Goal: Task Accomplishment & Management: Complete application form

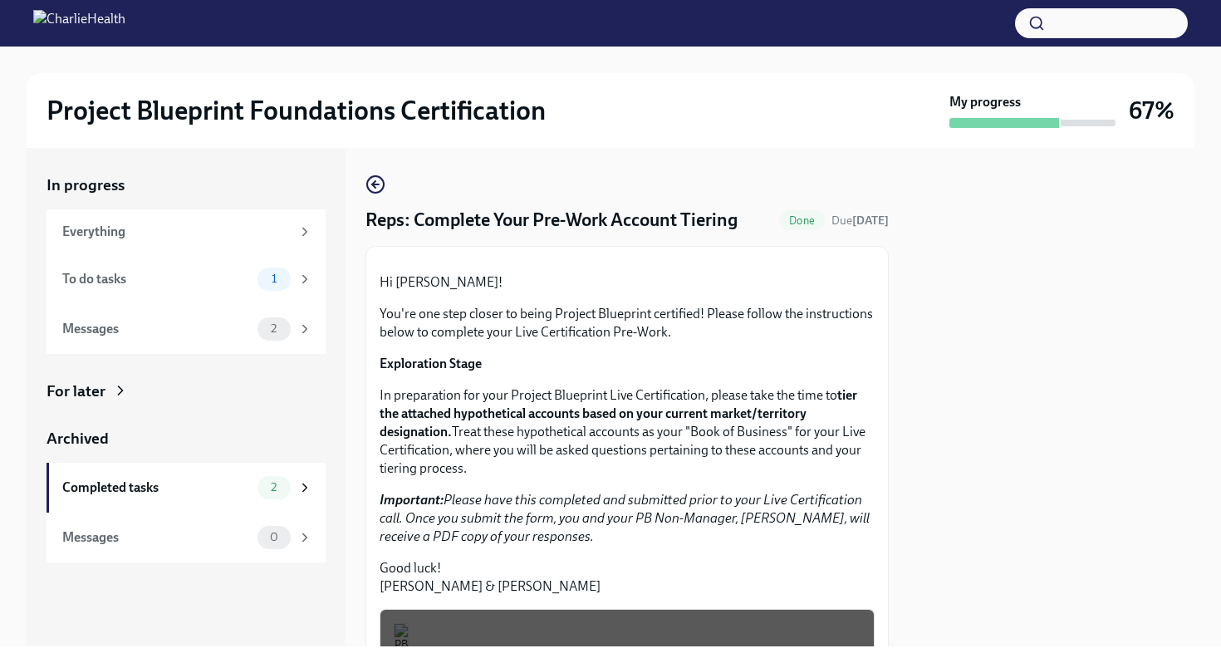
scroll to position [423, 0]
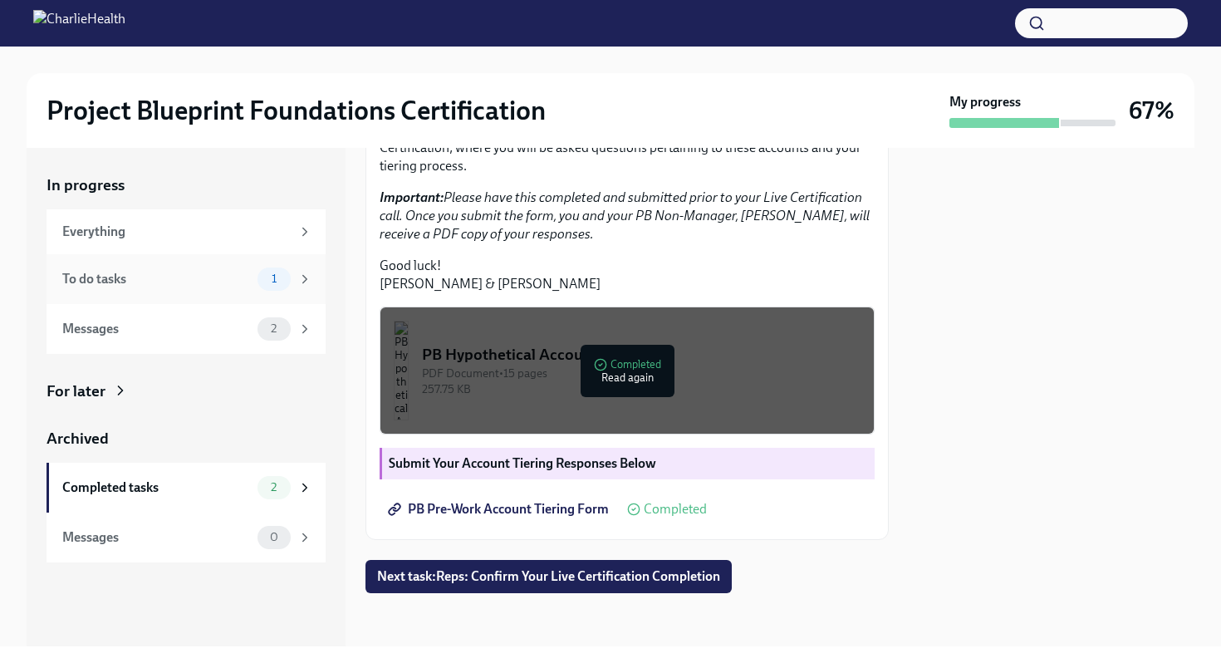
click at [166, 275] on div "To do tasks" at bounding box center [156, 279] width 189 height 18
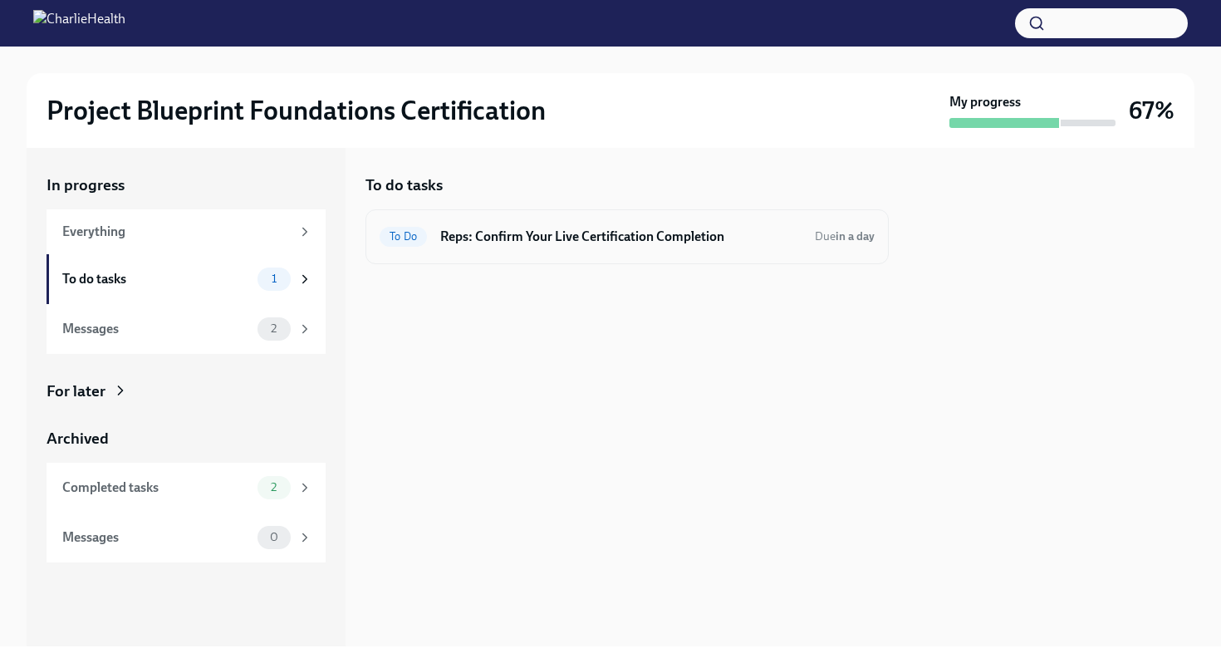
click at [748, 219] on div "To Do Reps: Confirm Your Live Certification Completion Due in a day" at bounding box center [627, 236] width 523 height 55
click at [702, 249] on div "To Do Reps: Confirm Your Live Certification Completion Due in a day" at bounding box center [627, 236] width 495 height 27
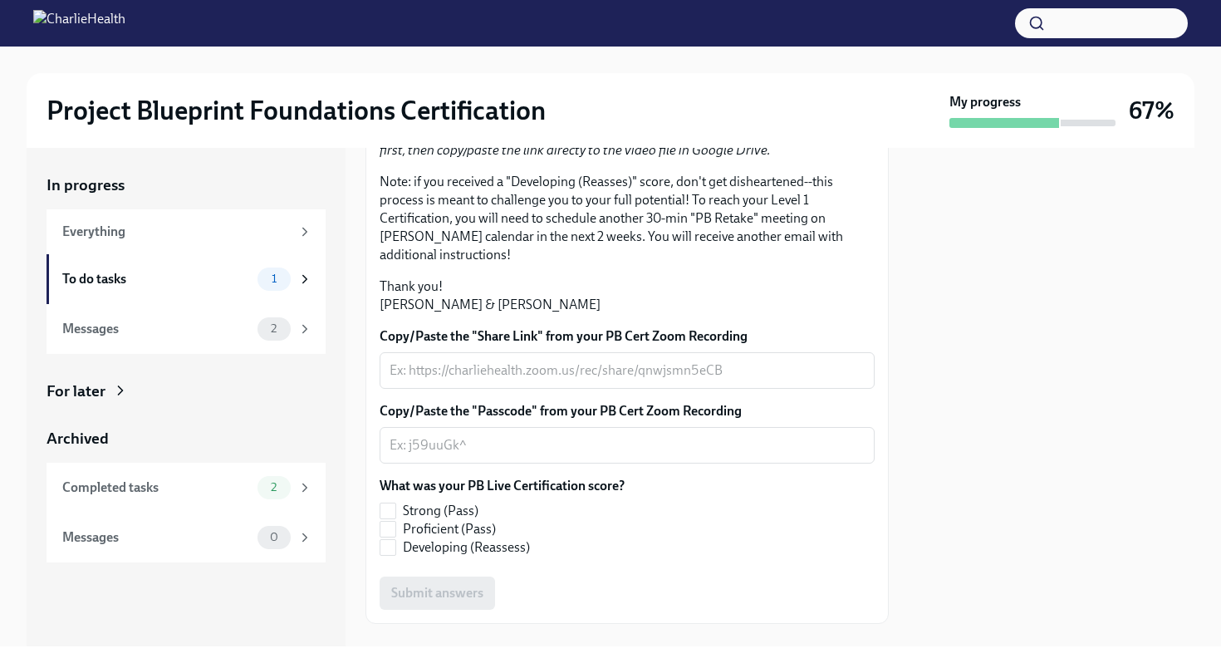
scroll to position [383, 0]
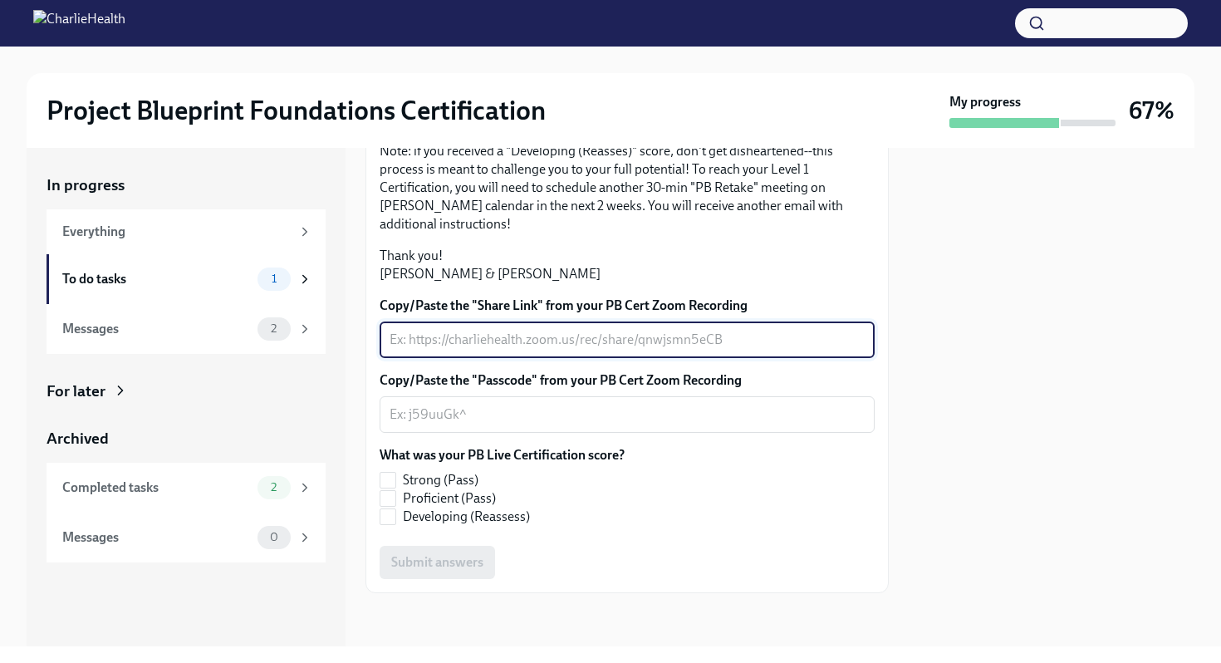
click at [525, 347] on textarea "Copy/Paste the "Share Link" from your PB Cert Zoom Recording" at bounding box center [627, 340] width 475 height 20
paste textarea "[URL][DOMAIN_NAME]"
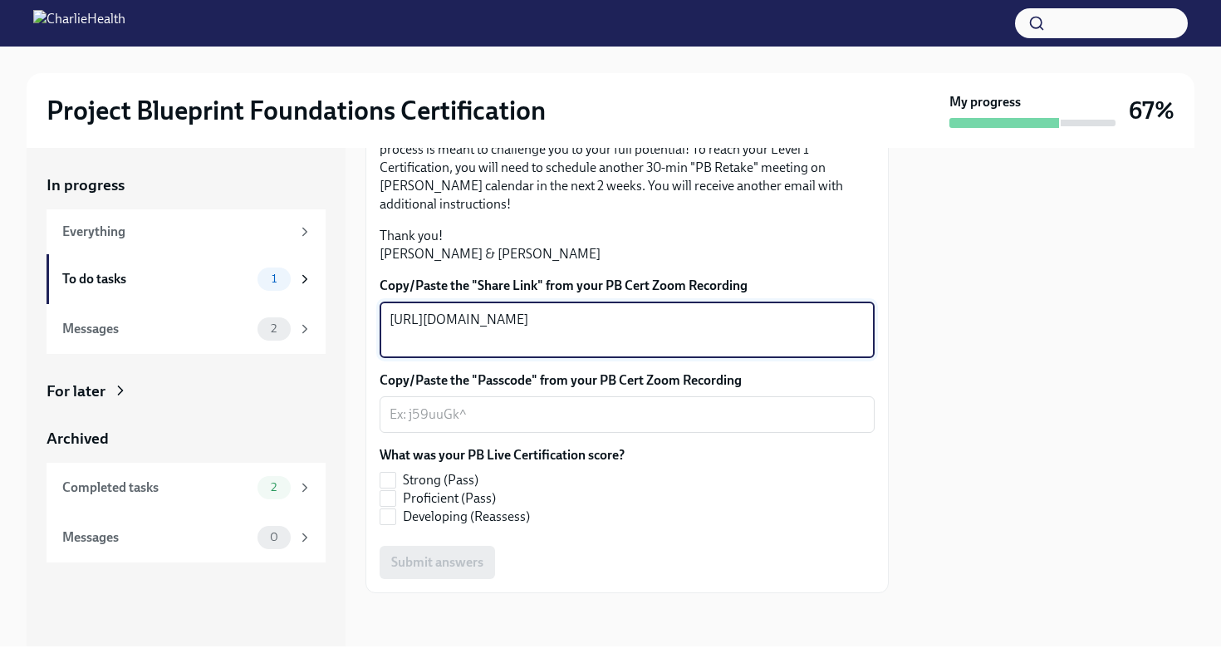
type textarea "[URL][DOMAIN_NAME]"
click at [622, 425] on textarea "Copy/Paste the "Passcode" from your PB Cert Zoom Recording" at bounding box center [627, 415] width 475 height 20
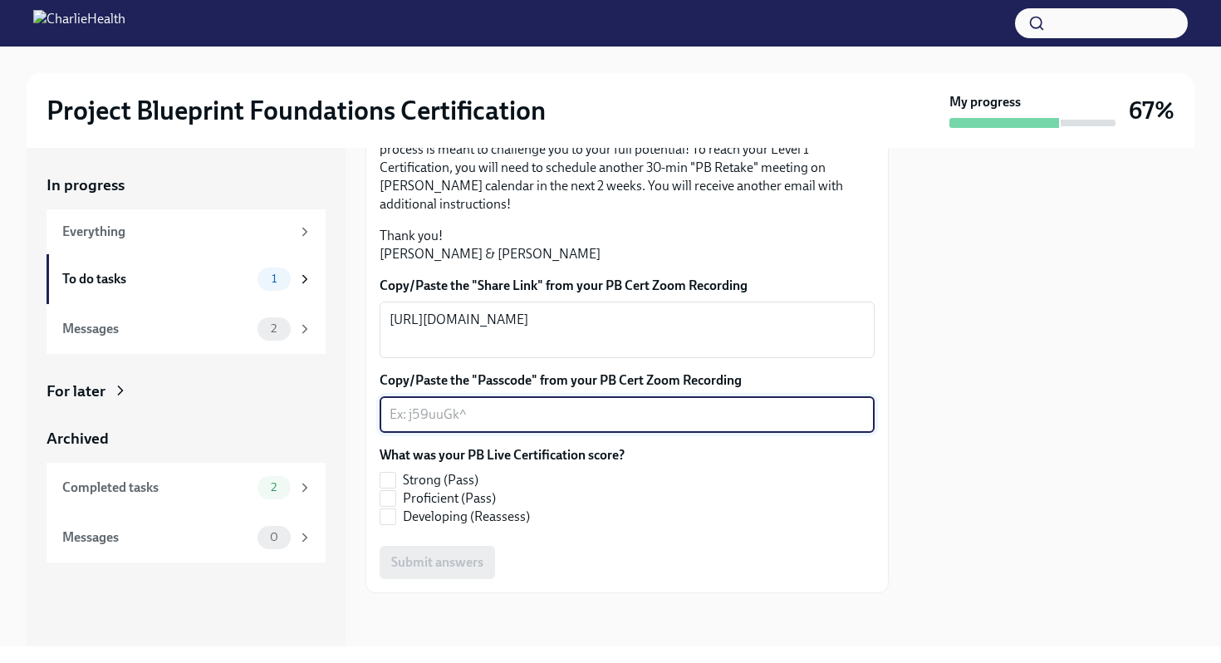
paste textarea "g7L#E=i3"
type textarea "g7L#E=i3"
click at [324, 592] on div "In progress Everything To do tasks 1 Messages 2 For later Archived Completed ta…" at bounding box center [186, 397] width 319 height 498
